Goal: Navigation & Orientation: Find specific page/section

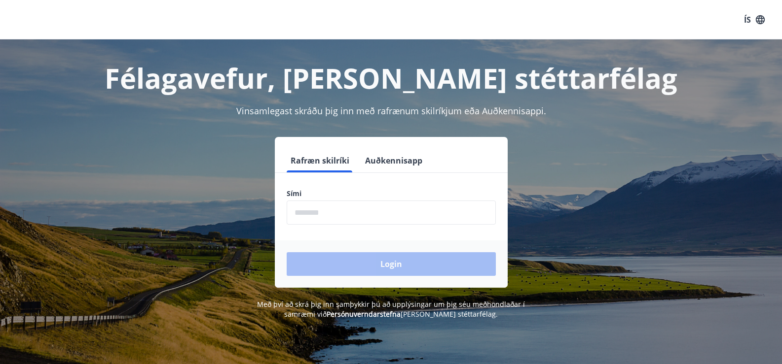
click at [346, 219] on input "phone" at bounding box center [391, 213] width 209 height 24
type input "********"
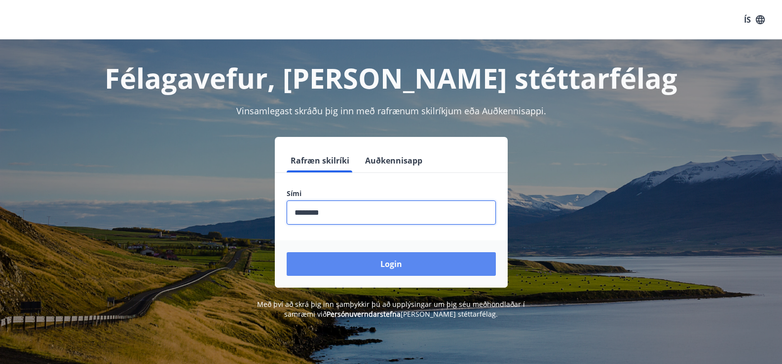
click at [357, 264] on button "Login" at bounding box center [391, 265] width 209 height 24
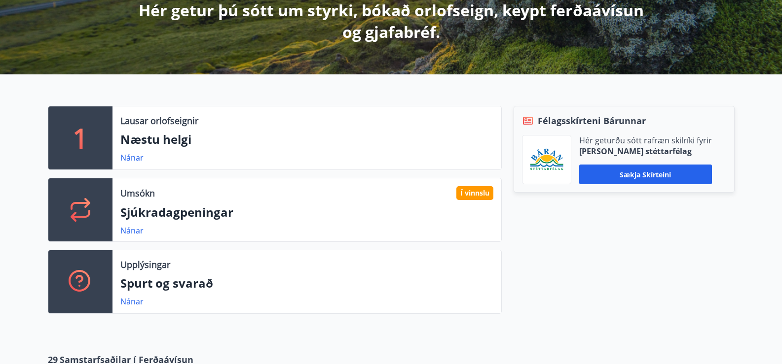
scroll to position [247, 0]
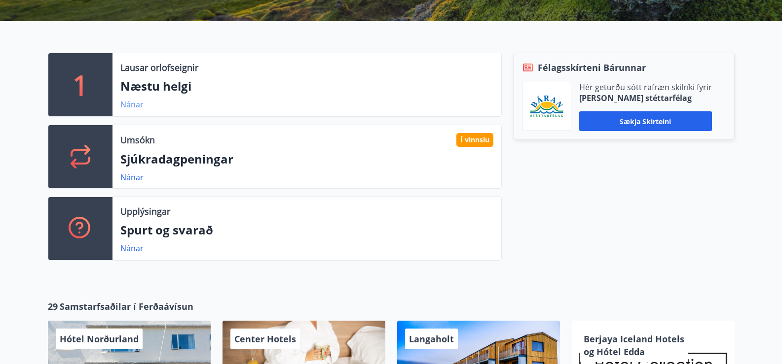
click at [127, 104] on link "Nánar" at bounding box center [131, 104] width 23 height 11
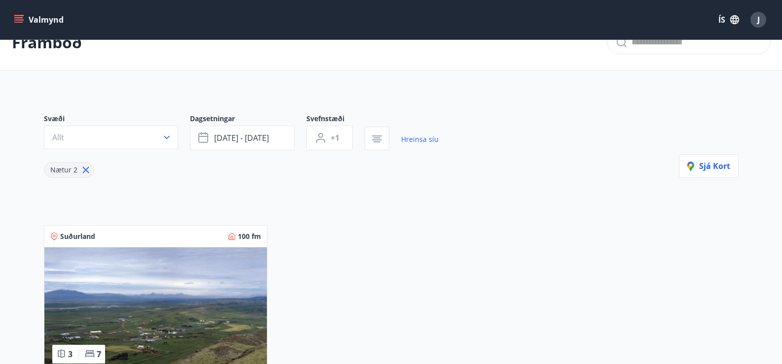
scroll to position [74, 0]
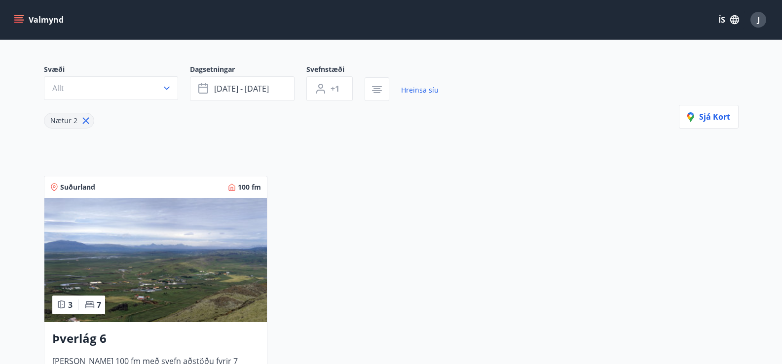
click at [86, 119] on icon at bounding box center [85, 121] width 6 height 6
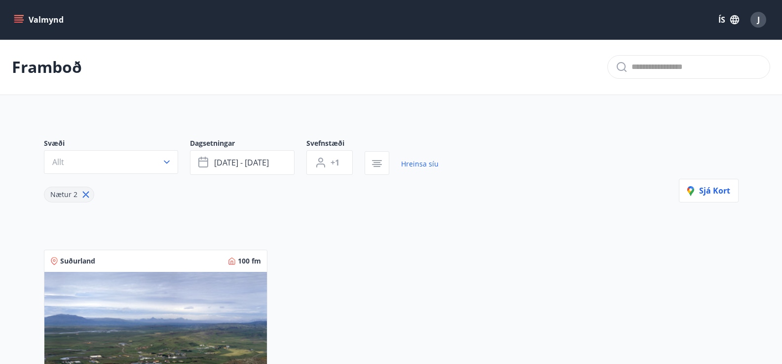
scroll to position [74, 0]
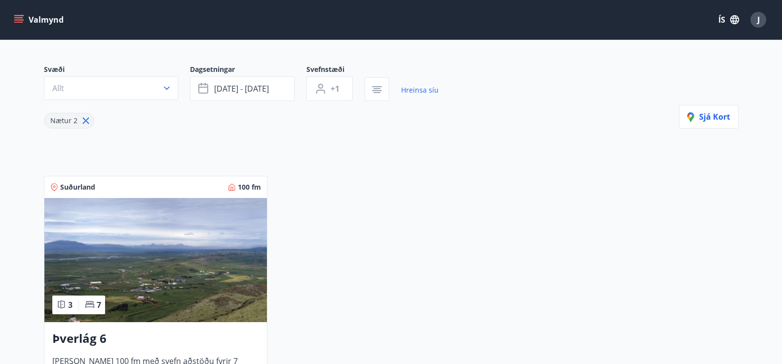
click at [86, 121] on icon at bounding box center [85, 120] width 11 height 11
click at [85, 117] on icon at bounding box center [85, 120] width 11 height 11
type input "*"
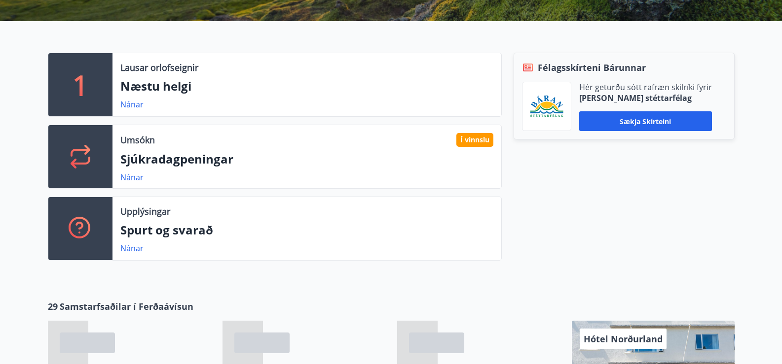
scroll to position [276, 0]
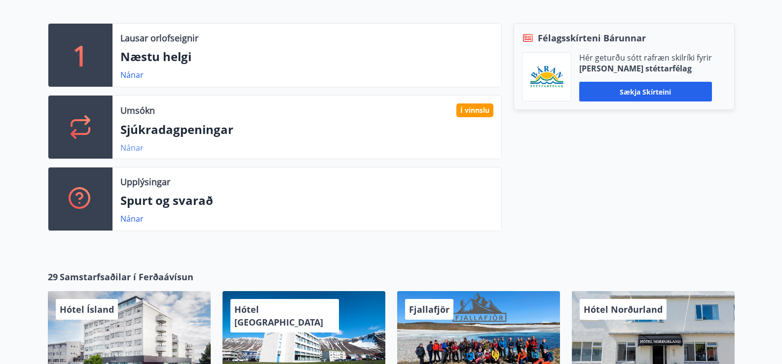
click at [137, 148] on link "Nánar" at bounding box center [131, 148] width 23 height 11
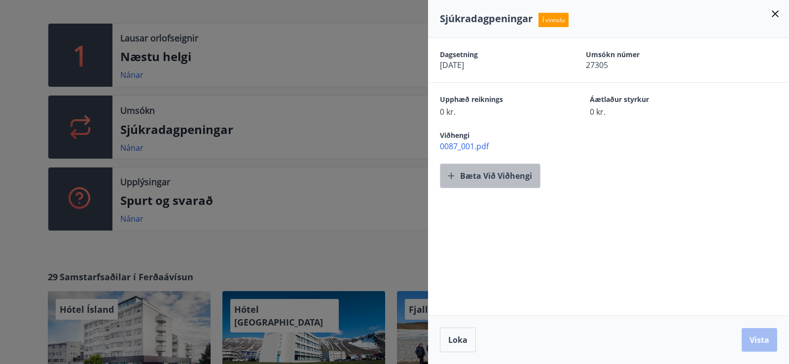
click at [493, 178] on button "Bæta við viðhengi" at bounding box center [490, 176] width 101 height 25
drag, startPoint x: 779, startPoint y: 16, endPoint x: 668, endPoint y: 34, distance: 112.0
click at [778, 17] on icon at bounding box center [775, 14] width 12 height 12
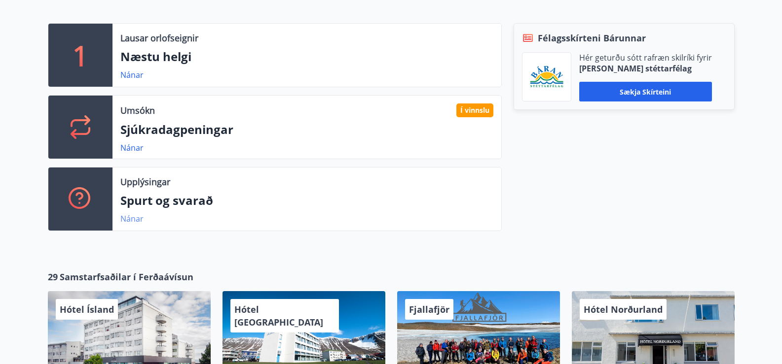
click at [126, 218] on link "Nánar" at bounding box center [131, 219] width 23 height 11
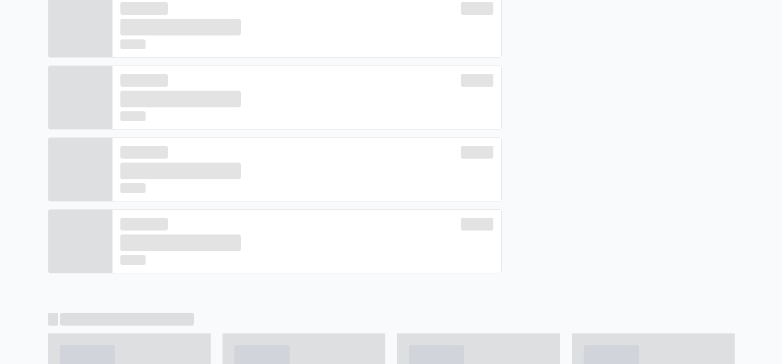
scroll to position [306, 0]
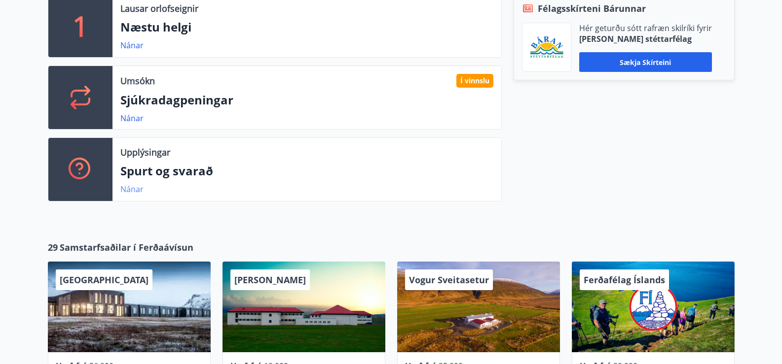
click at [130, 186] on link "Nánar" at bounding box center [131, 189] width 23 height 11
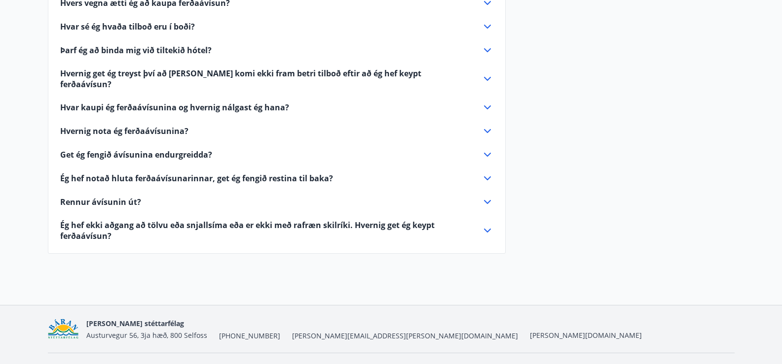
scroll to position [361, 0]
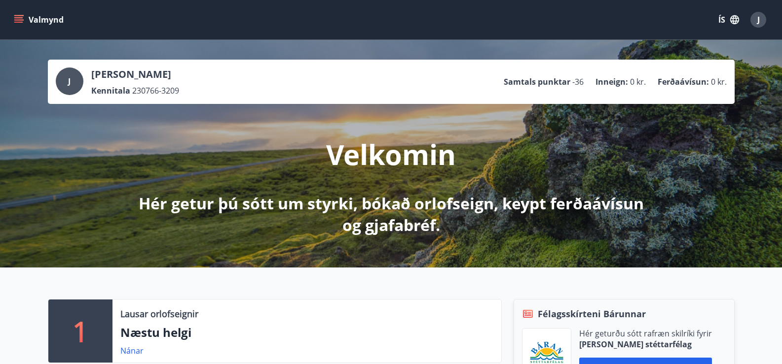
click at [21, 19] on icon "menu" at bounding box center [19, 20] width 10 height 10
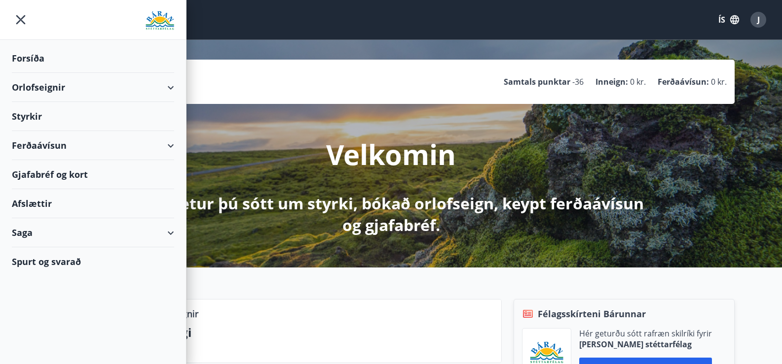
click at [37, 87] on div "Orlofseignir" at bounding box center [93, 87] width 162 height 29
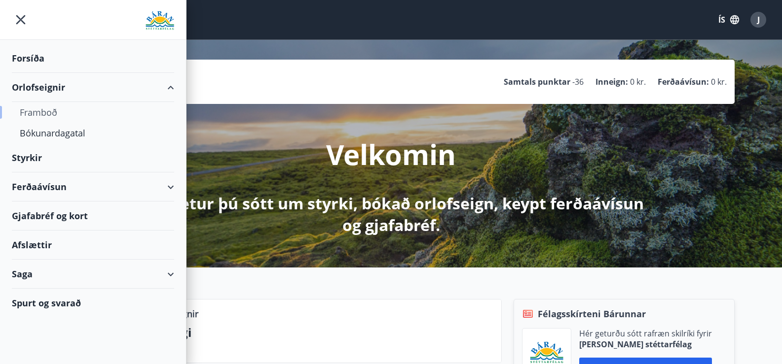
click at [36, 114] on div "Framboð" at bounding box center [93, 112] width 146 height 21
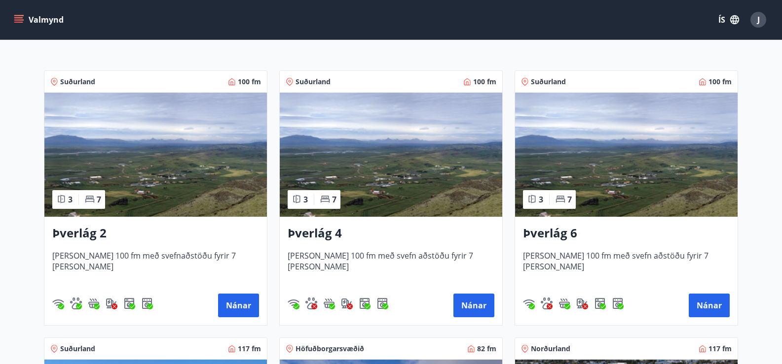
scroll to position [99, 0]
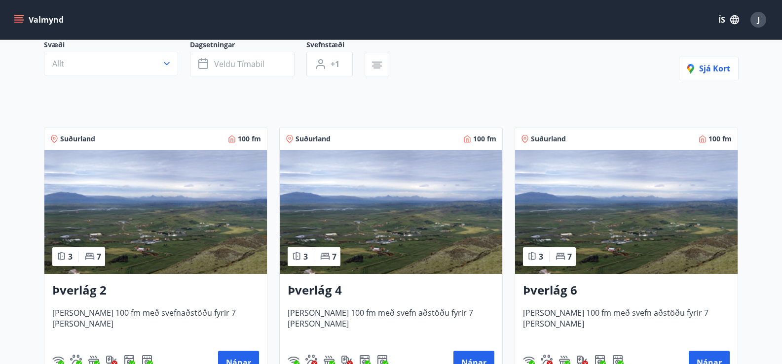
click at [201, 203] on img at bounding box center [155, 212] width 222 height 124
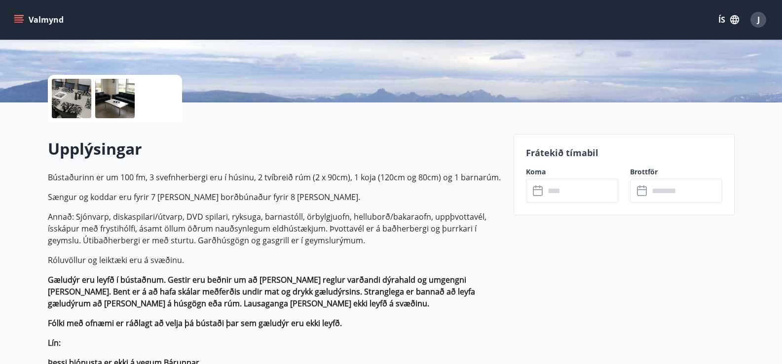
scroll to position [197, 0]
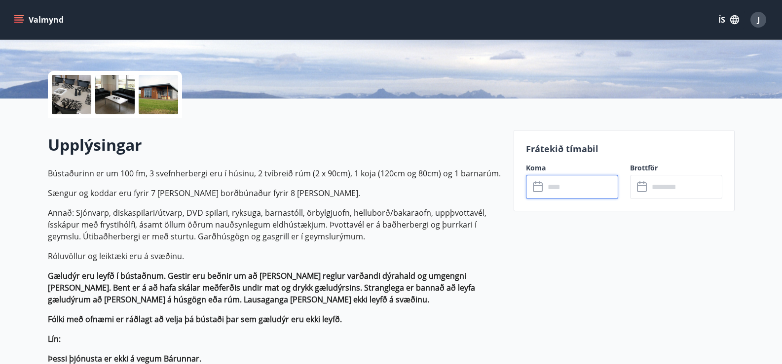
click at [560, 185] on input "text" at bounding box center [580, 187] width 73 height 24
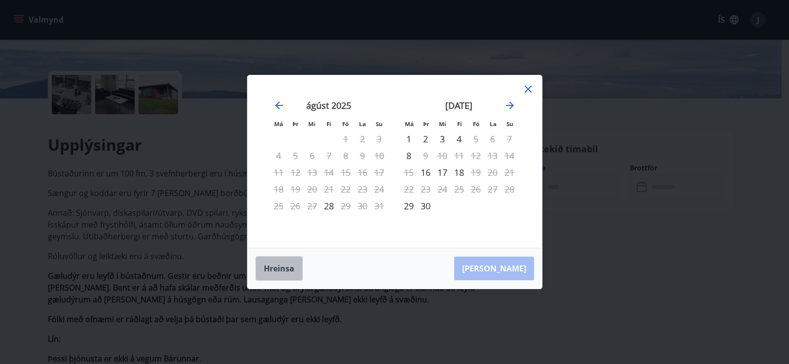
click at [275, 269] on button "Hreinsa" at bounding box center [278, 268] width 47 height 25
click at [508, 105] on icon "Move forward to switch to the next month." at bounding box center [510, 106] width 8 height 8
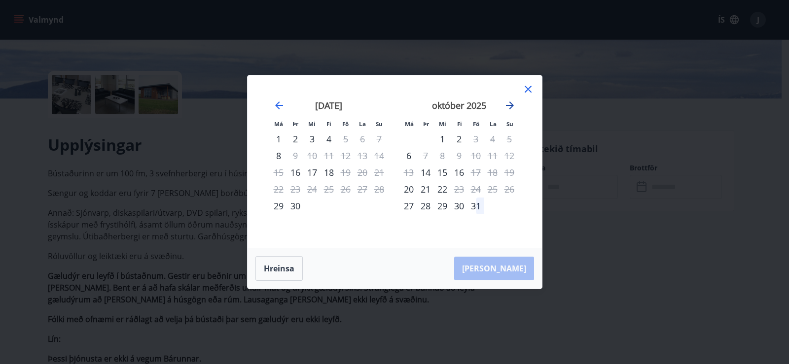
click at [508, 105] on icon "Move forward to switch to the next month." at bounding box center [510, 106] width 8 height 8
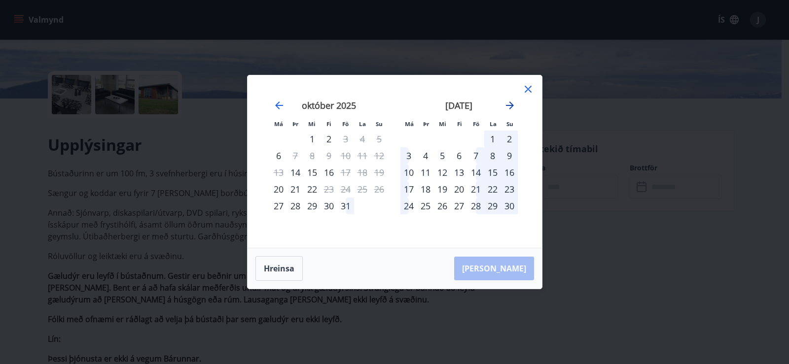
click at [508, 105] on icon "Move forward to switch to the next month." at bounding box center [510, 106] width 8 height 8
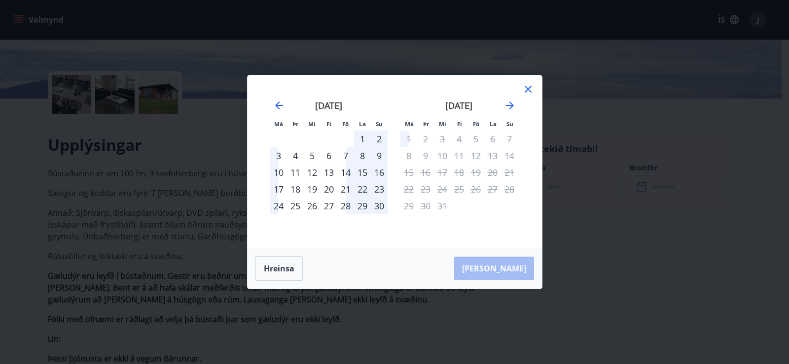
drag, startPoint x: 526, startPoint y: 89, endPoint x: 508, endPoint y: 99, distance: 21.0
click at [521, 91] on div "Má Þr Mi Fi Fö La Su Má Þr Mi Fi Fö La Su október 2025 1 2 3 4 5 6 7 8 9 10 11 …" at bounding box center [395, 161] width 294 height 173
click at [529, 87] on icon at bounding box center [528, 89] width 12 height 12
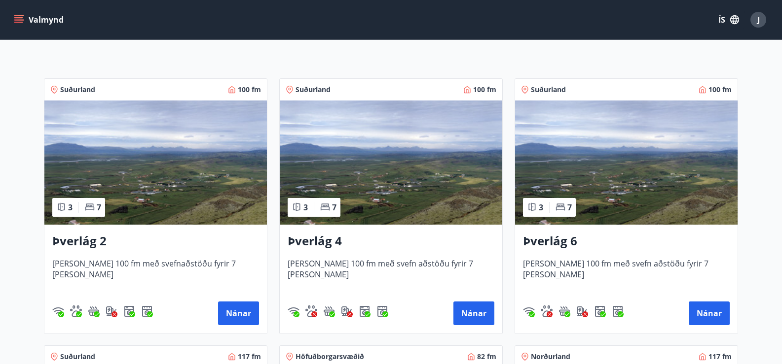
click at [397, 159] on img at bounding box center [391, 163] width 222 height 124
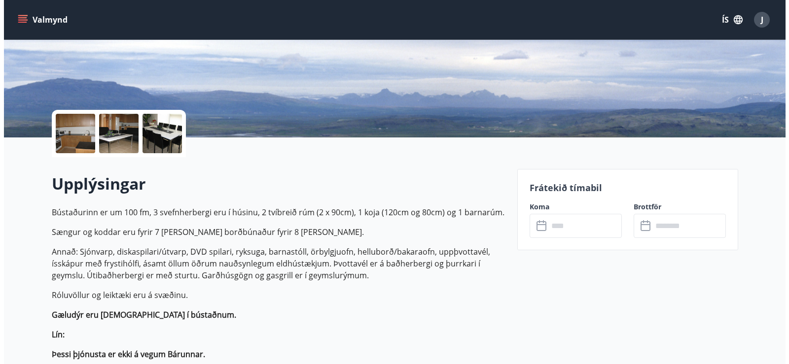
scroll to position [197, 0]
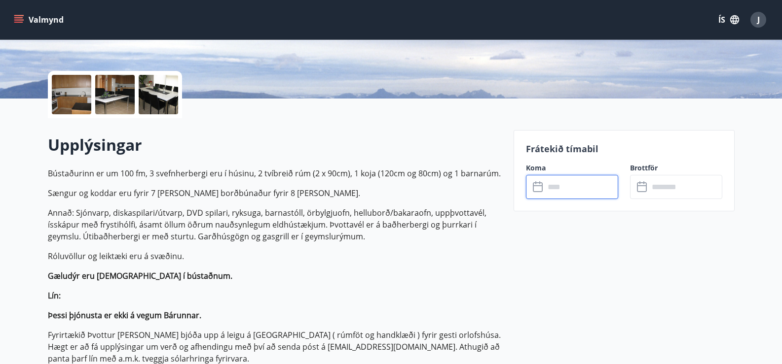
click at [569, 191] on input "text" at bounding box center [580, 187] width 73 height 24
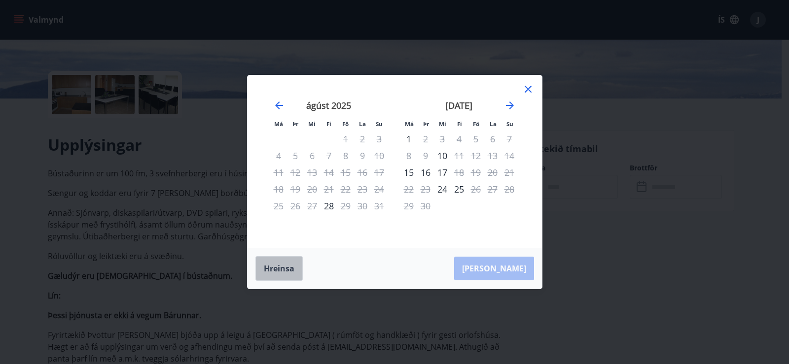
click at [279, 265] on button "Hreinsa" at bounding box center [278, 268] width 47 height 25
click at [509, 103] on icon "Move forward to switch to the next month." at bounding box center [510, 106] width 12 height 12
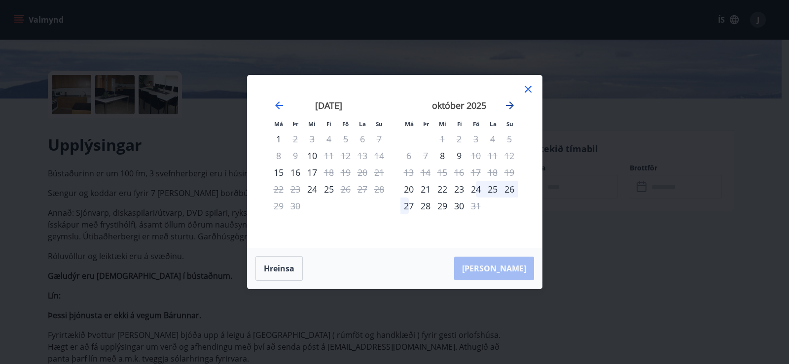
click at [509, 103] on icon "Move forward to switch to the next month." at bounding box center [510, 106] width 12 height 12
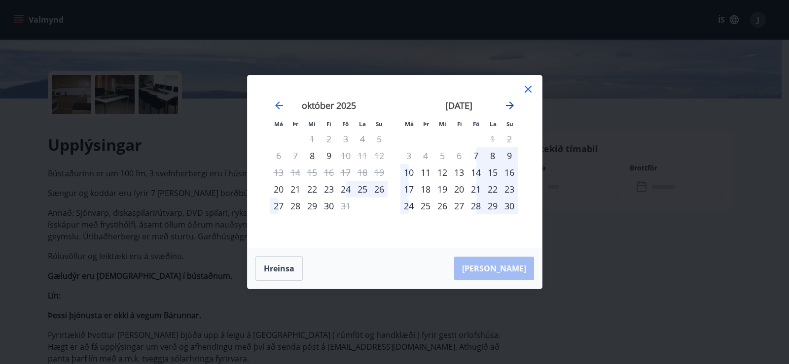
click at [509, 103] on icon "Move forward to switch to the next month." at bounding box center [510, 106] width 12 height 12
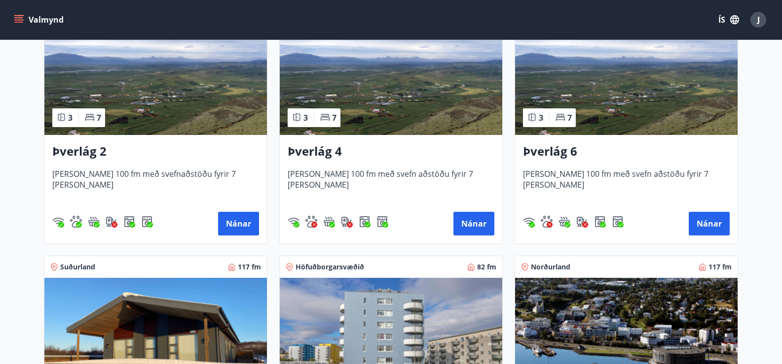
scroll to position [247, 0]
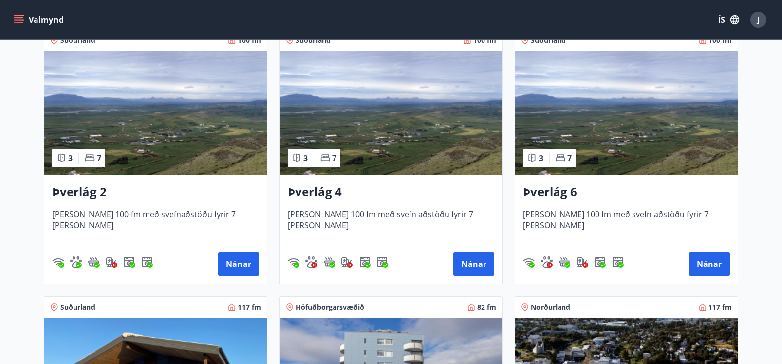
click at [631, 127] on img at bounding box center [626, 113] width 222 height 124
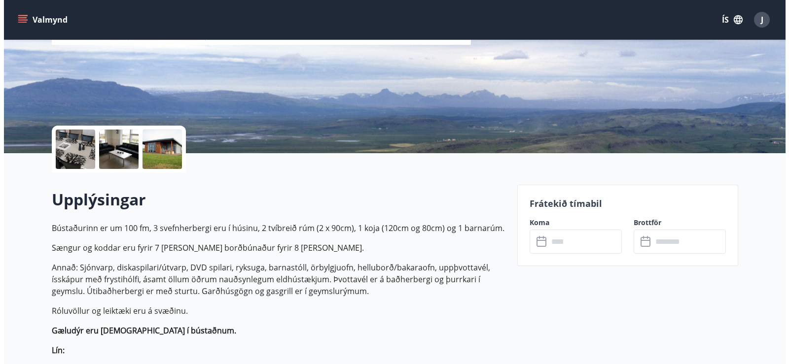
scroll to position [148, 0]
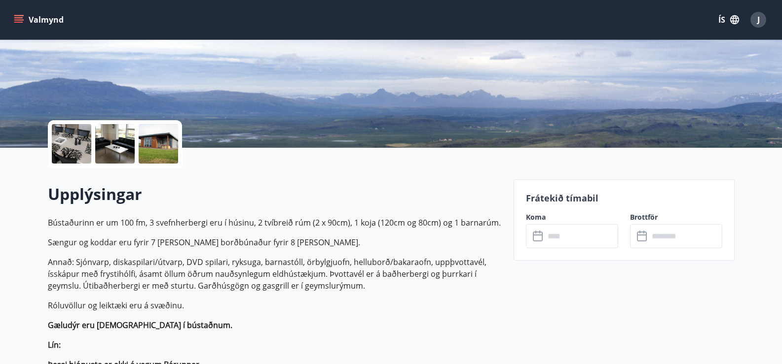
click at [536, 236] on icon at bounding box center [539, 237] width 12 height 12
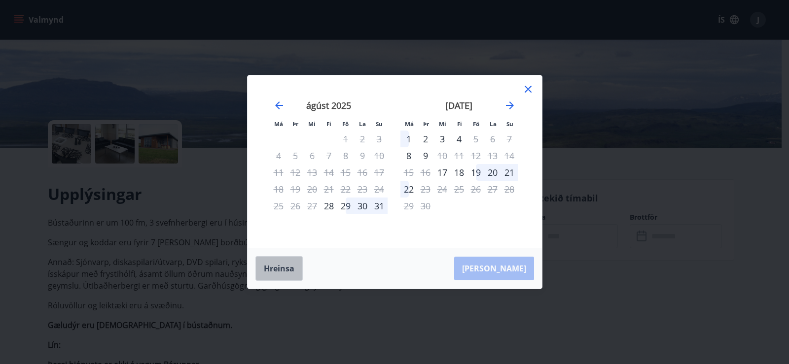
click at [278, 269] on button "Hreinsa" at bounding box center [278, 268] width 47 height 25
click at [510, 104] on icon "Move forward to switch to the next month." at bounding box center [510, 106] width 12 height 12
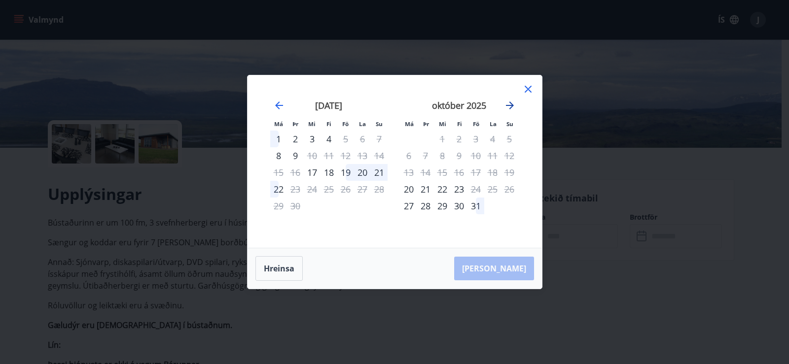
click at [510, 104] on icon "Move forward to switch to the next month." at bounding box center [510, 106] width 12 height 12
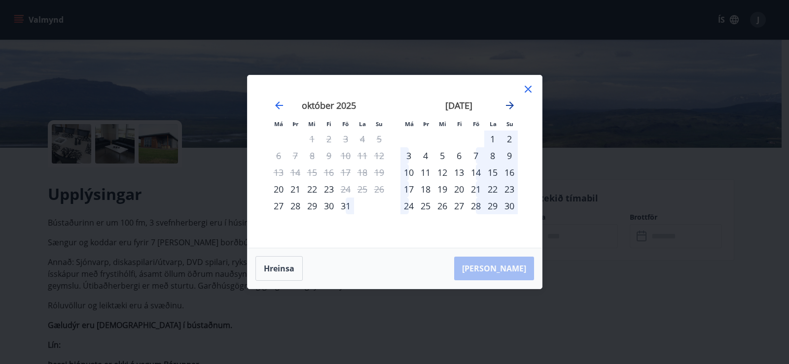
click at [510, 104] on icon "Move forward to switch to the next month." at bounding box center [510, 106] width 12 height 12
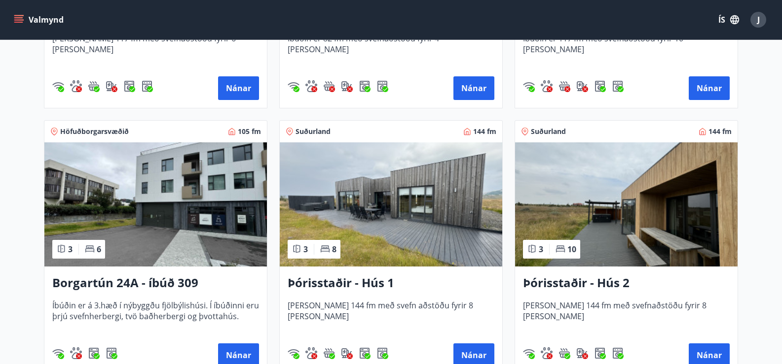
scroll to position [641, 0]
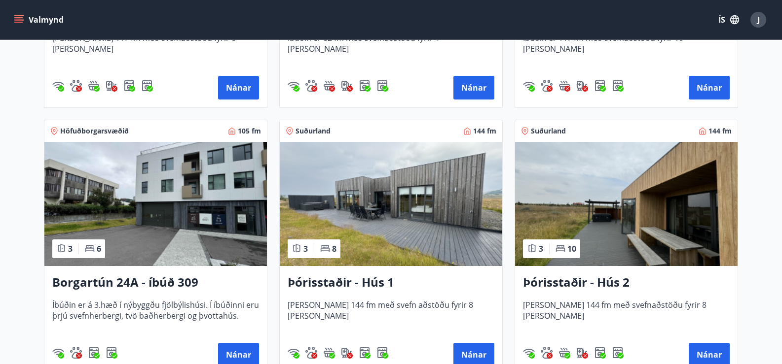
click at [397, 208] on img at bounding box center [391, 204] width 222 height 124
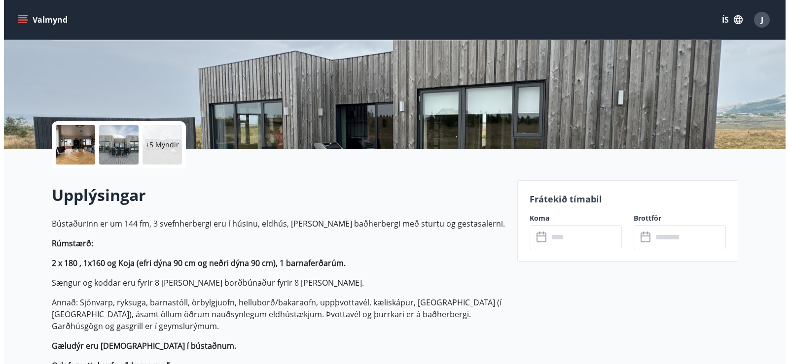
scroll to position [148, 0]
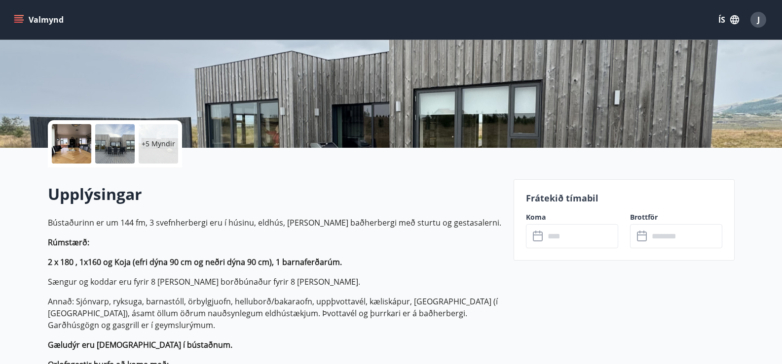
click at [538, 239] on icon at bounding box center [539, 237] width 12 height 12
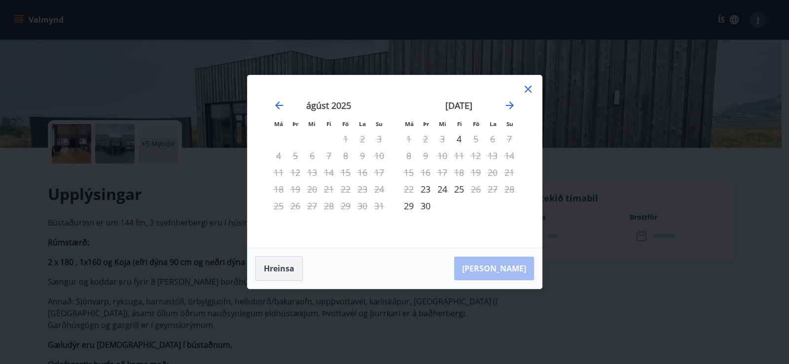
click at [281, 268] on button "Hreinsa" at bounding box center [278, 268] width 47 height 25
click at [509, 104] on icon "Move forward to switch to the next month." at bounding box center [510, 106] width 12 height 12
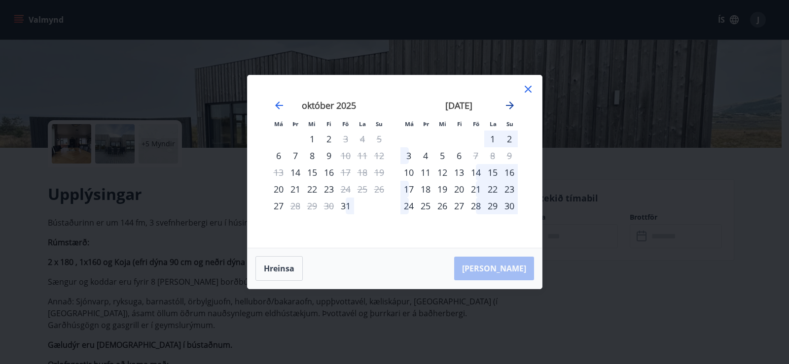
click at [509, 104] on icon "Move forward to switch to the next month." at bounding box center [510, 106] width 12 height 12
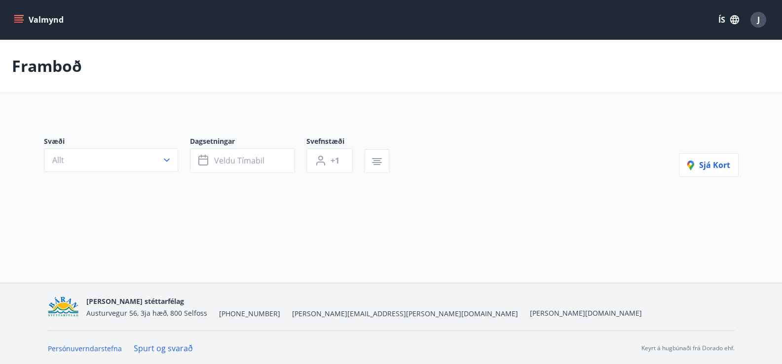
scroll to position [1, 0]
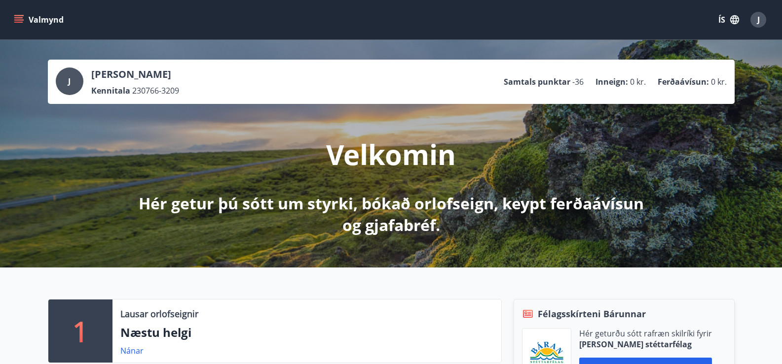
click at [20, 16] on icon "menu" at bounding box center [19, 15] width 11 height 1
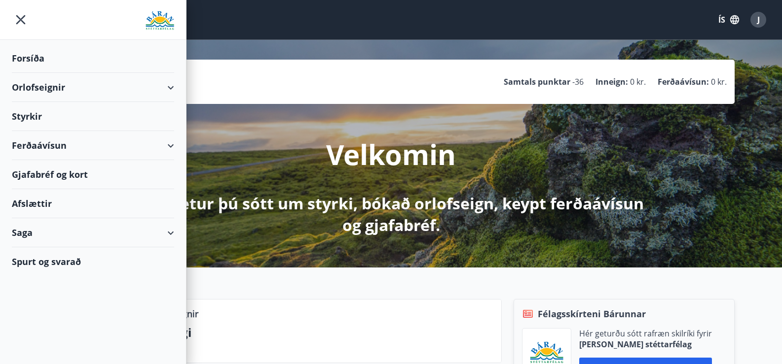
click at [30, 52] on div "Forsíða" at bounding box center [93, 58] width 162 height 29
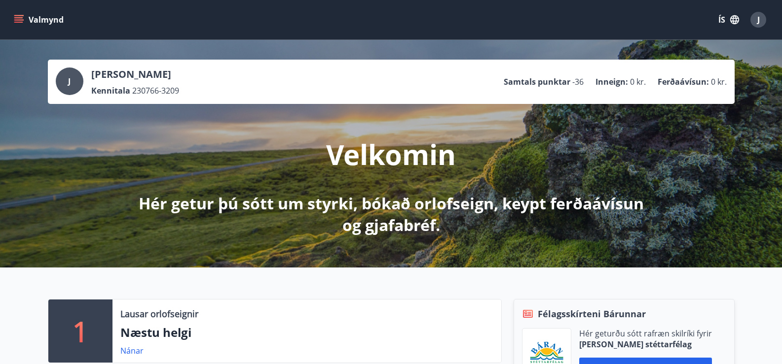
click at [16, 17] on icon "menu" at bounding box center [19, 20] width 10 height 10
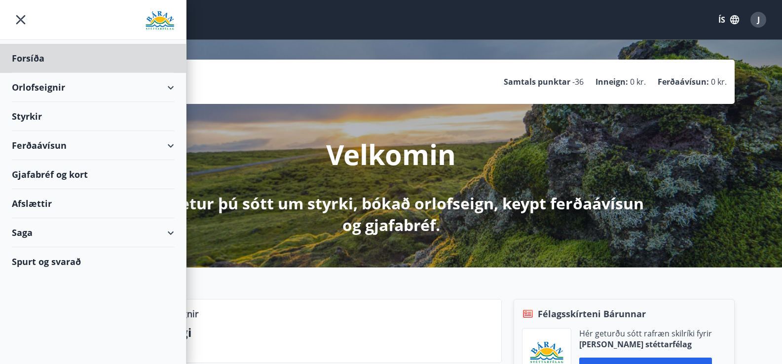
click at [27, 73] on div "Styrkir" at bounding box center [93, 58] width 162 height 29
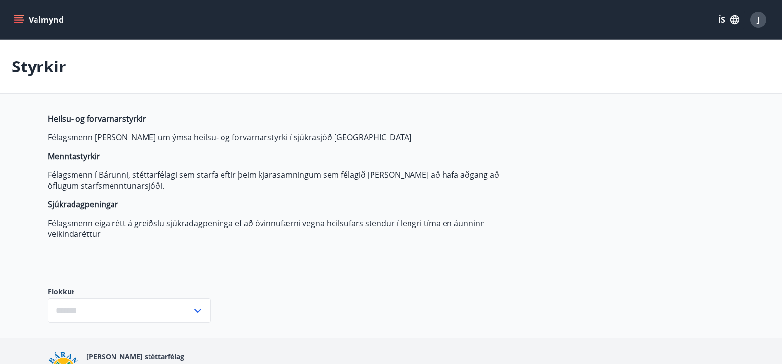
type input "***"
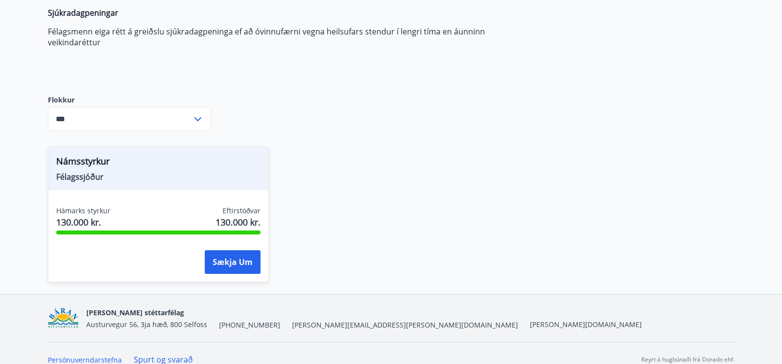
scroll to position [205, 0]
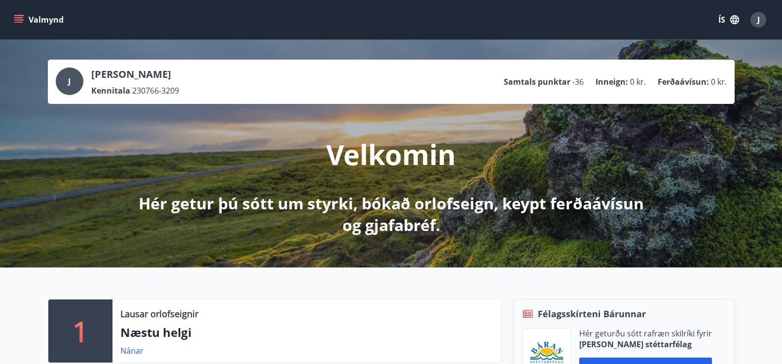
click at [19, 17] on icon "menu" at bounding box center [19, 20] width 10 height 10
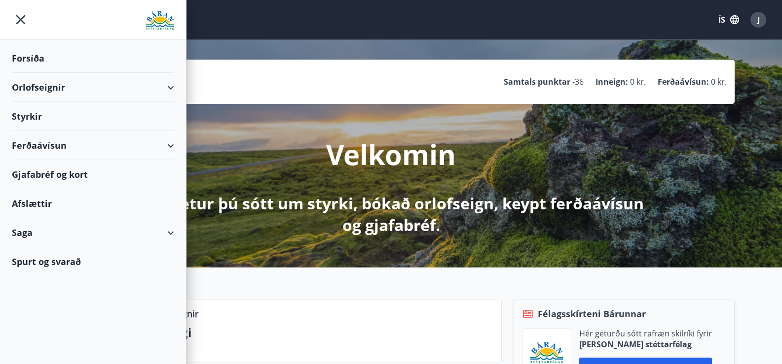
click at [33, 145] on div "Ferðaávísun" at bounding box center [93, 145] width 162 height 29
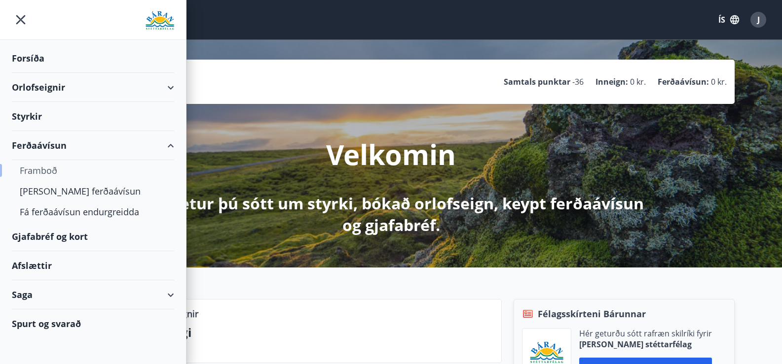
click at [33, 168] on div "Framboð" at bounding box center [93, 170] width 146 height 21
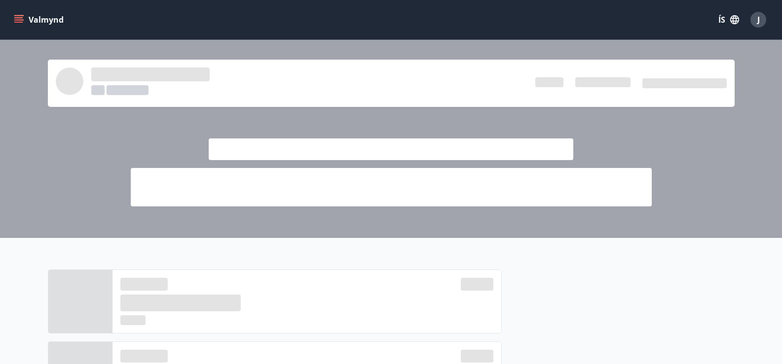
click at [15, 18] on icon "menu" at bounding box center [18, 17] width 9 height 1
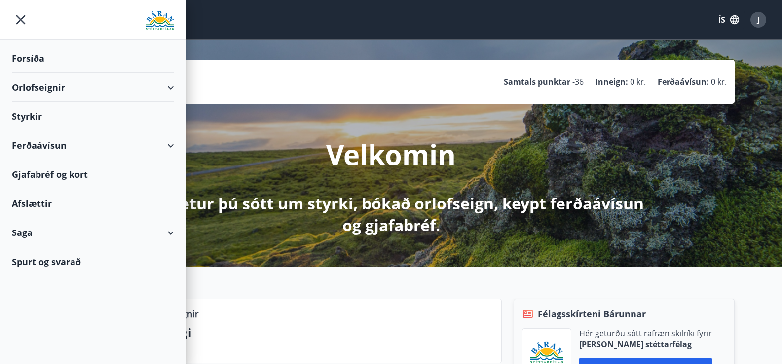
click at [48, 146] on div "Ferðaávísun" at bounding box center [93, 145] width 162 height 29
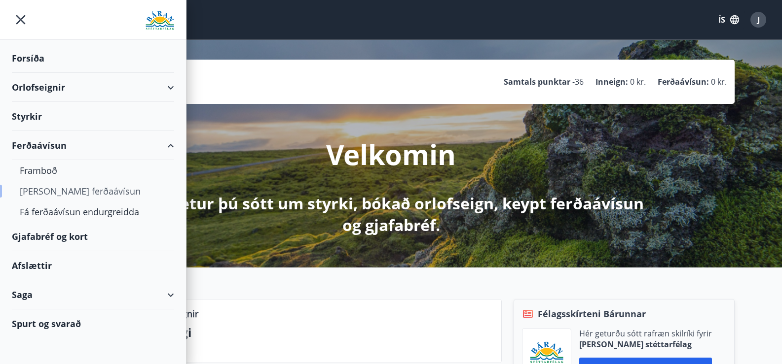
click at [75, 190] on div "Kaupa ferðaávísun" at bounding box center [93, 191] width 146 height 21
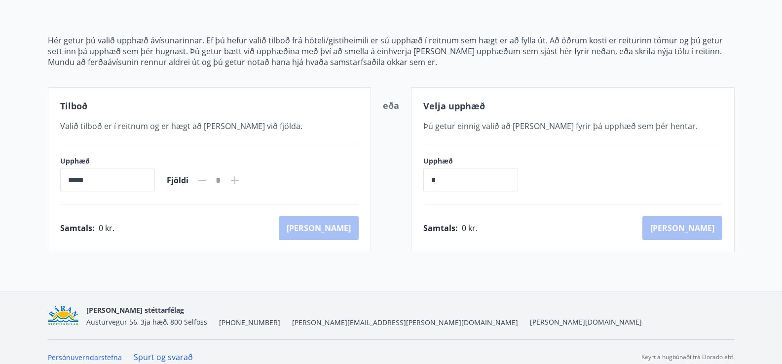
scroll to position [112, 0]
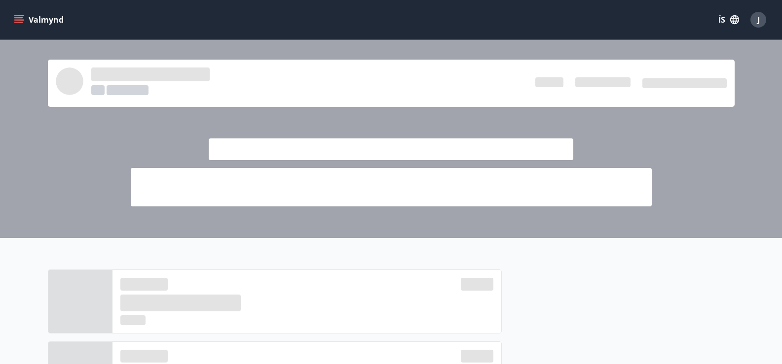
click at [18, 17] on icon "menu" at bounding box center [19, 20] width 10 height 10
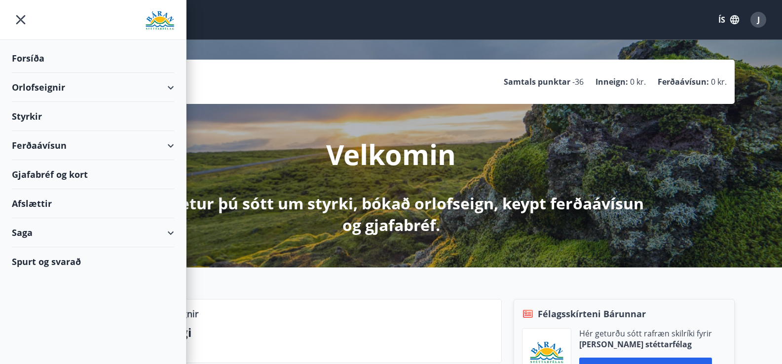
click at [50, 178] on div "Gjafabréf og kort" at bounding box center [93, 174] width 162 height 29
click at [33, 173] on div "Gjafabréf og kort" at bounding box center [93, 174] width 162 height 29
click at [31, 201] on div "Afslættir" at bounding box center [93, 203] width 162 height 29
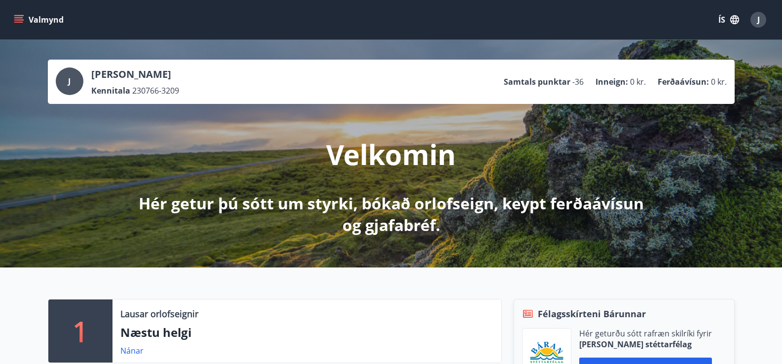
click at [17, 16] on icon "menu" at bounding box center [19, 20] width 10 height 10
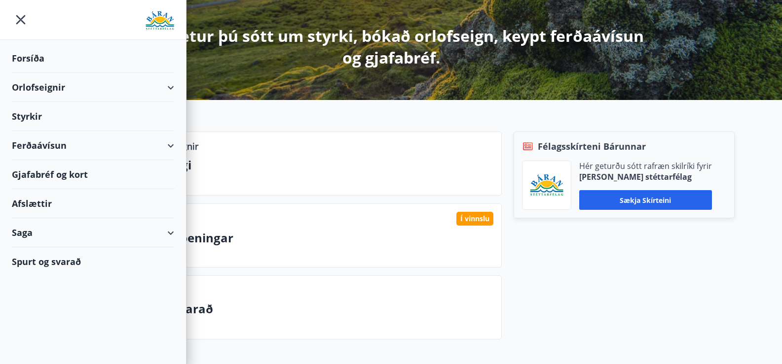
scroll to position [197, 0]
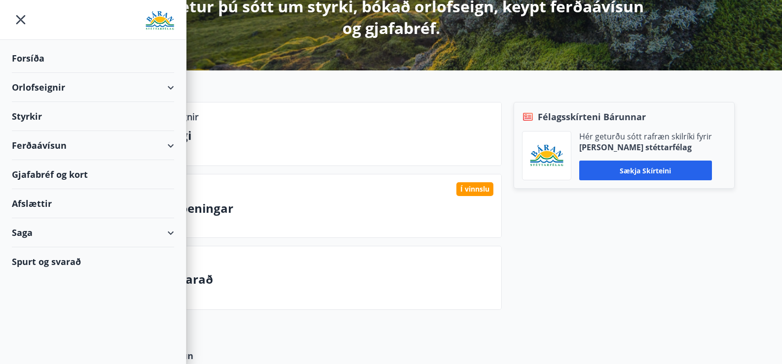
click at [25, 233] on div "Saga" at bounding box center [93, 232] width 162 height 29
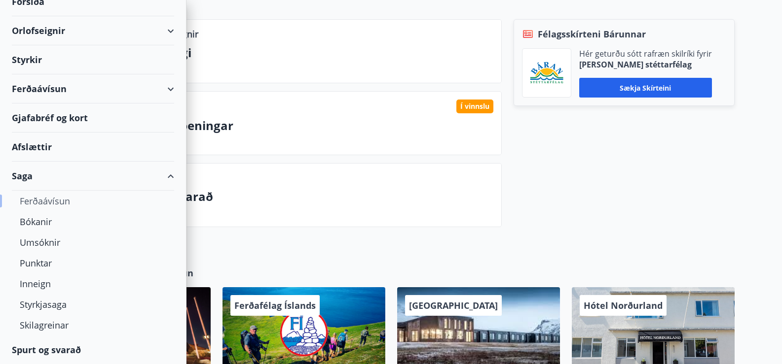
scroll to position [296, 0]
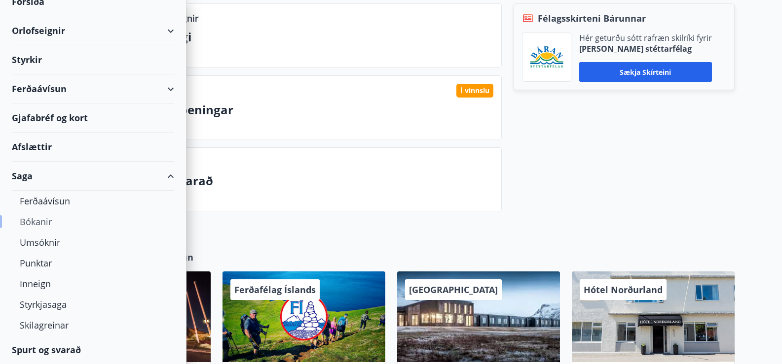
click at [33, 221] on div "Bókanir" at bounding box center [93, 222] width 146 height 21
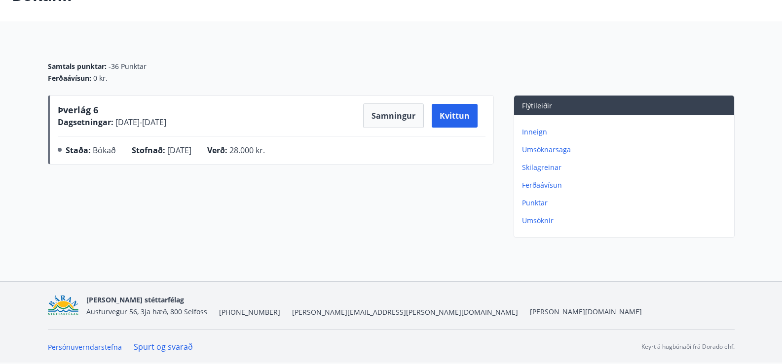
scroll to position [22, 0]
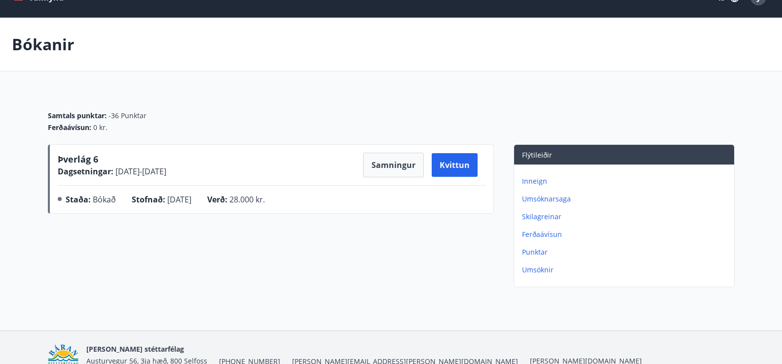
click at [530, 178] on p "Inneign" at bounding box center [626, 182] width 208 height 10
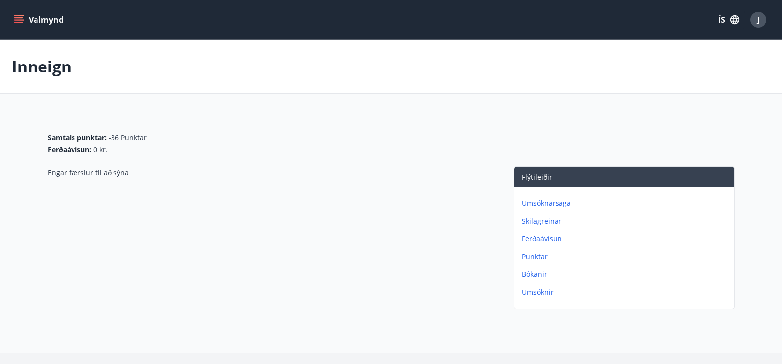
click at [545, 204] on p "Umsóknarsaga" at bounding box center [626, 204] width 208 height 10
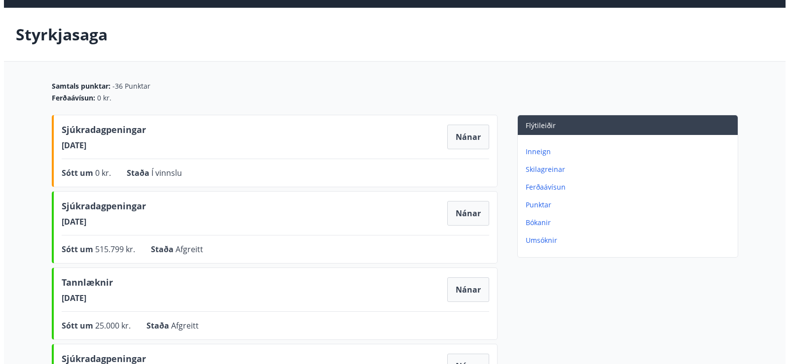
scroll to position [49, 0]
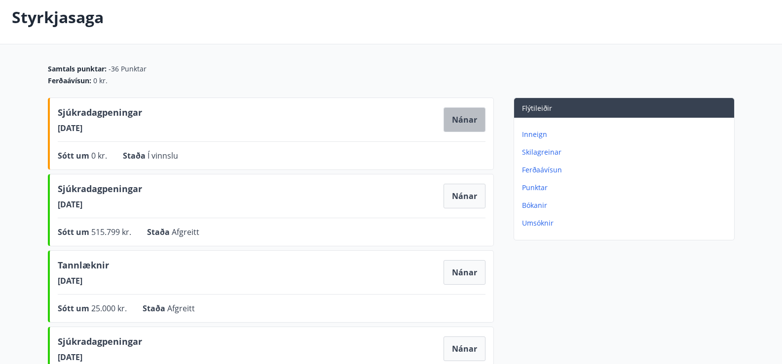
click at [470, 122] on button "Nánar" at bounding box center [464, 120] width 42 height 25
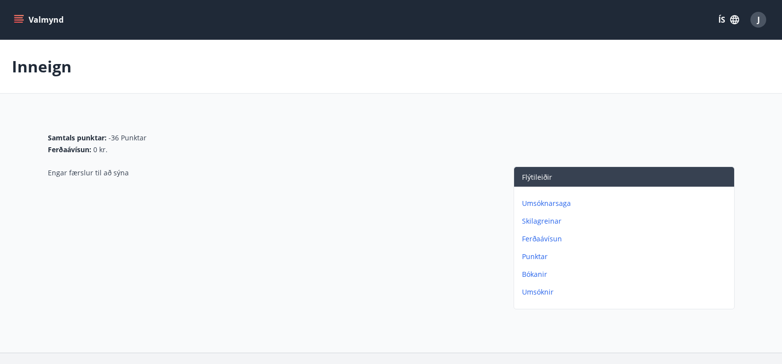
click at [533, 292] on p "Umsóknir" at bounding box center [626, 293] width 208 height 10
